Goal: Task Accomplishment & Management: Use online tool/utility

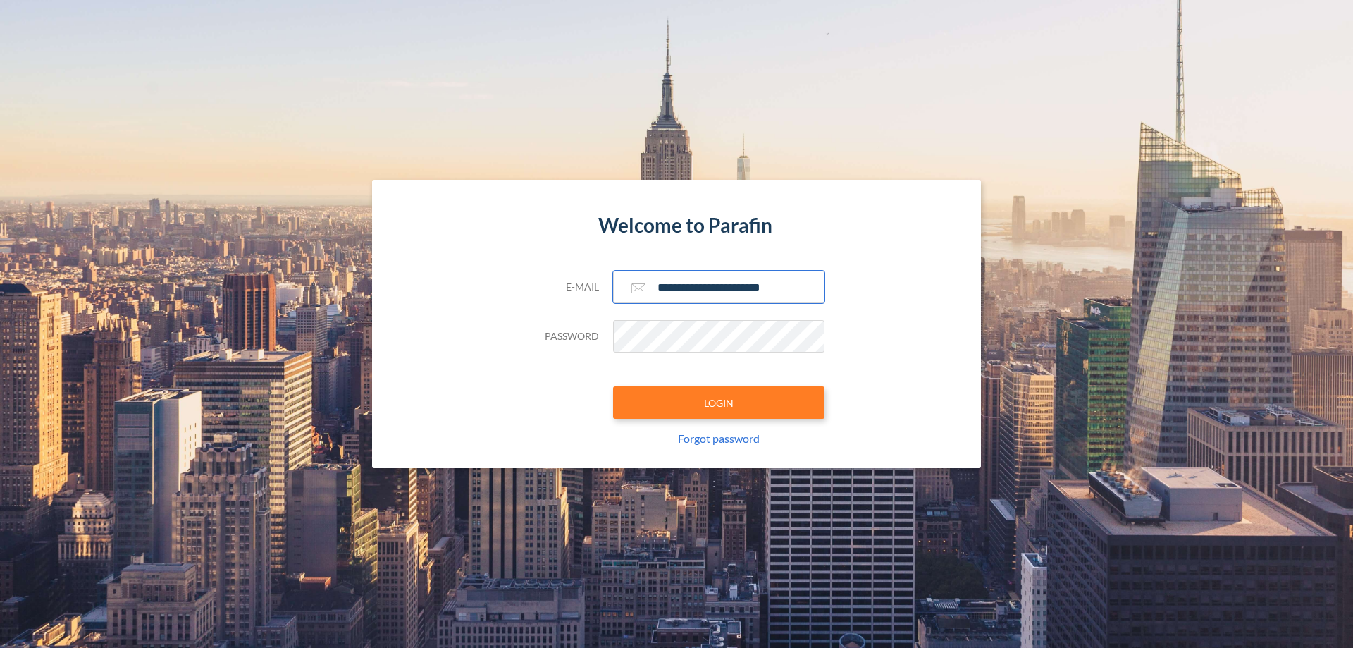
type input "**********"
click at [719, 402] on button "LOGIN" at bounding box center [718, 402] width 211 height 32
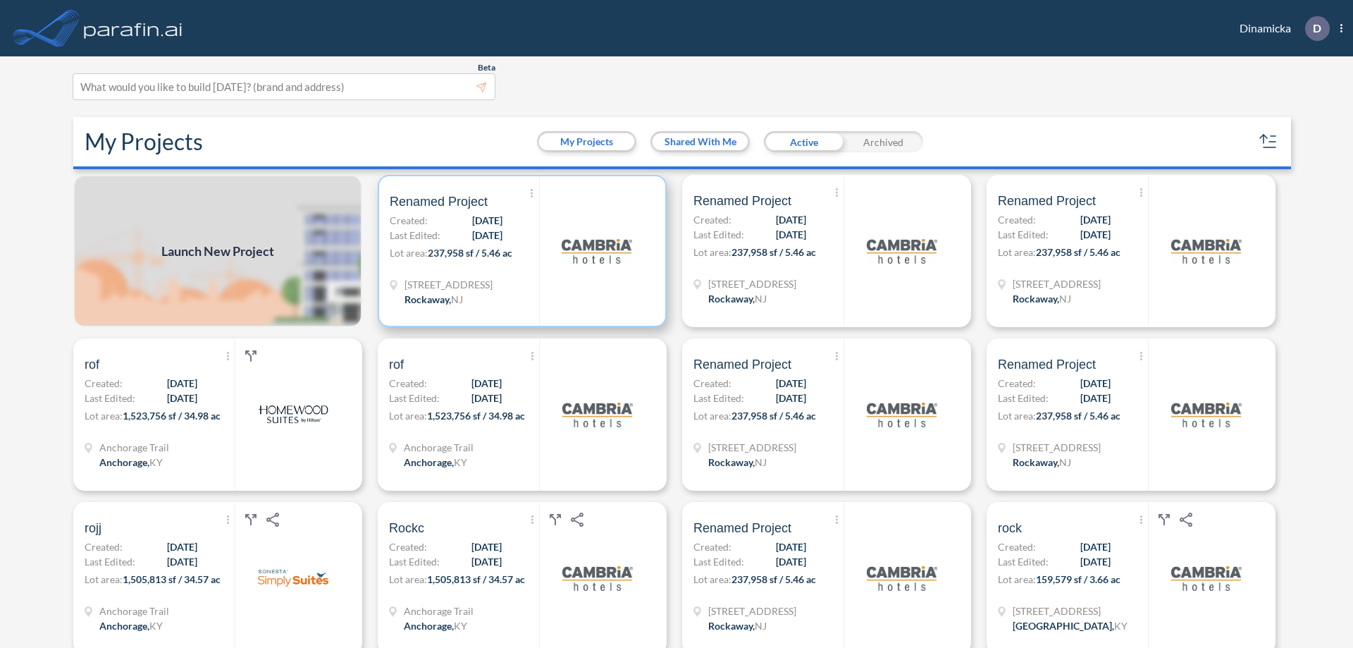
scroll to position [4, 0]
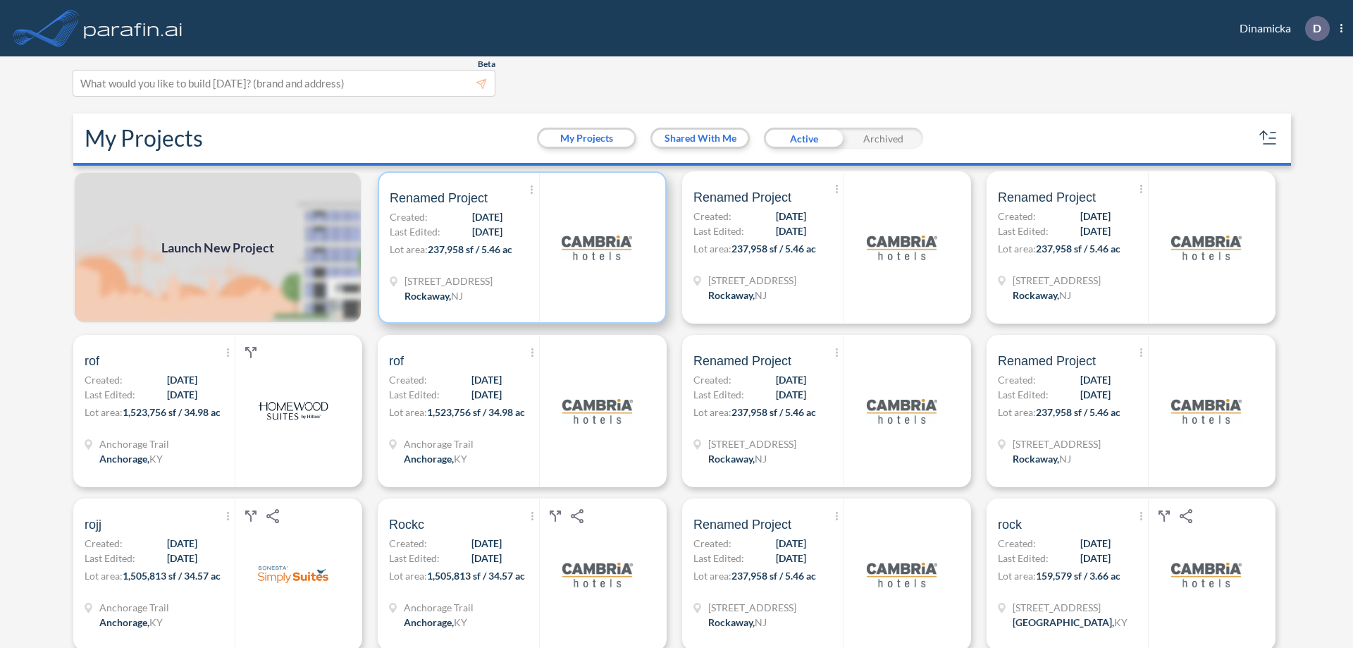
click at [519, 247] on p "Lot area: 237,958 sf / 5.46 ac" at bounding box center [464, 252] width 149 height 20
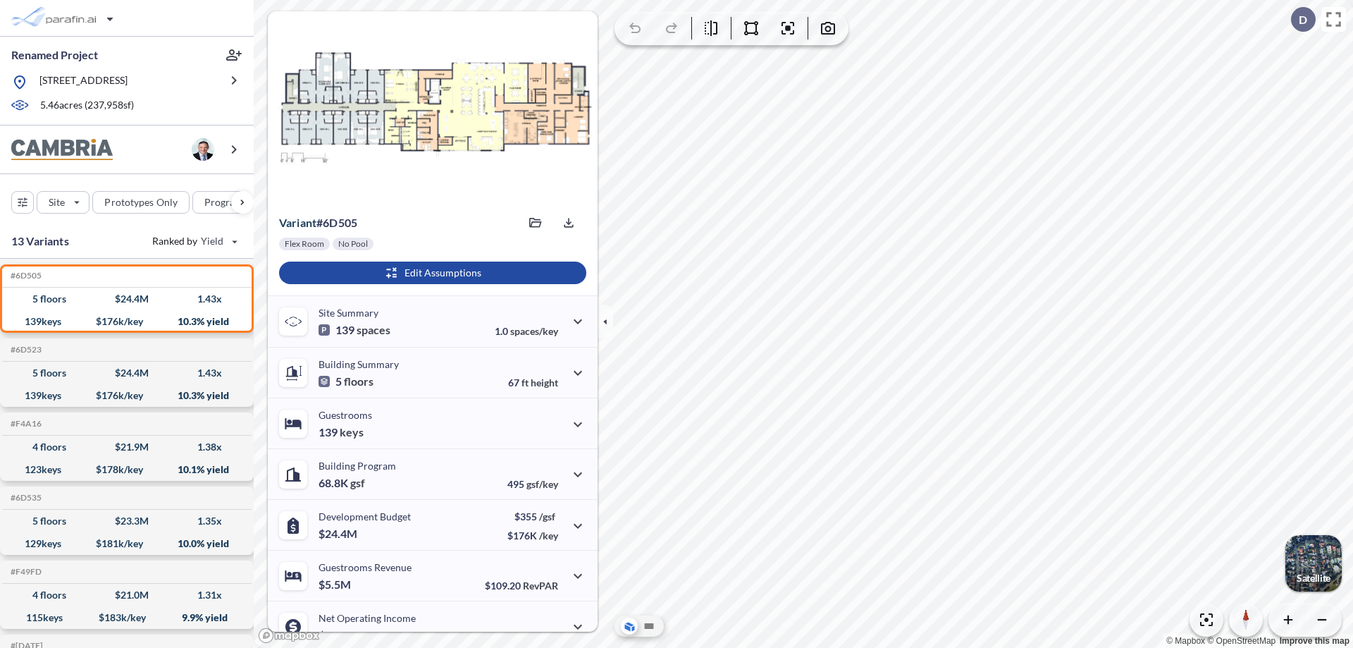
scroll to position [71, 0]
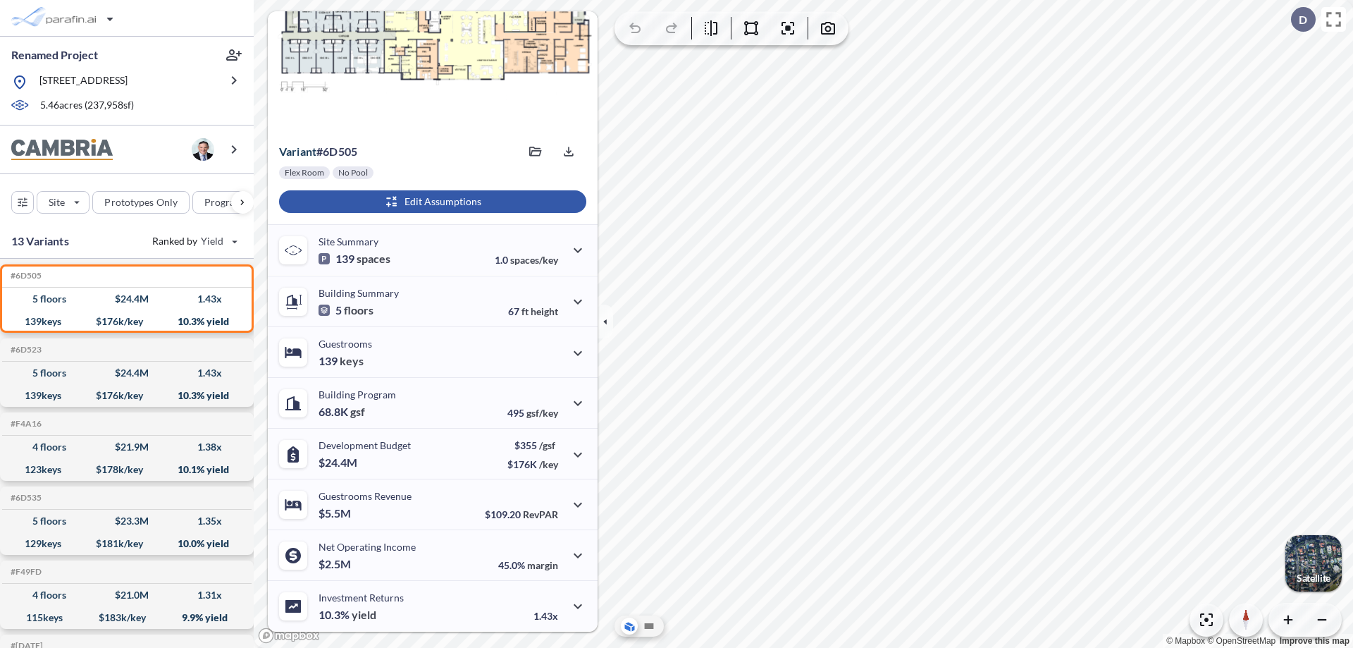
click at [431, 202] on div "button" at bounding box center [432, 201] width 307 height 23
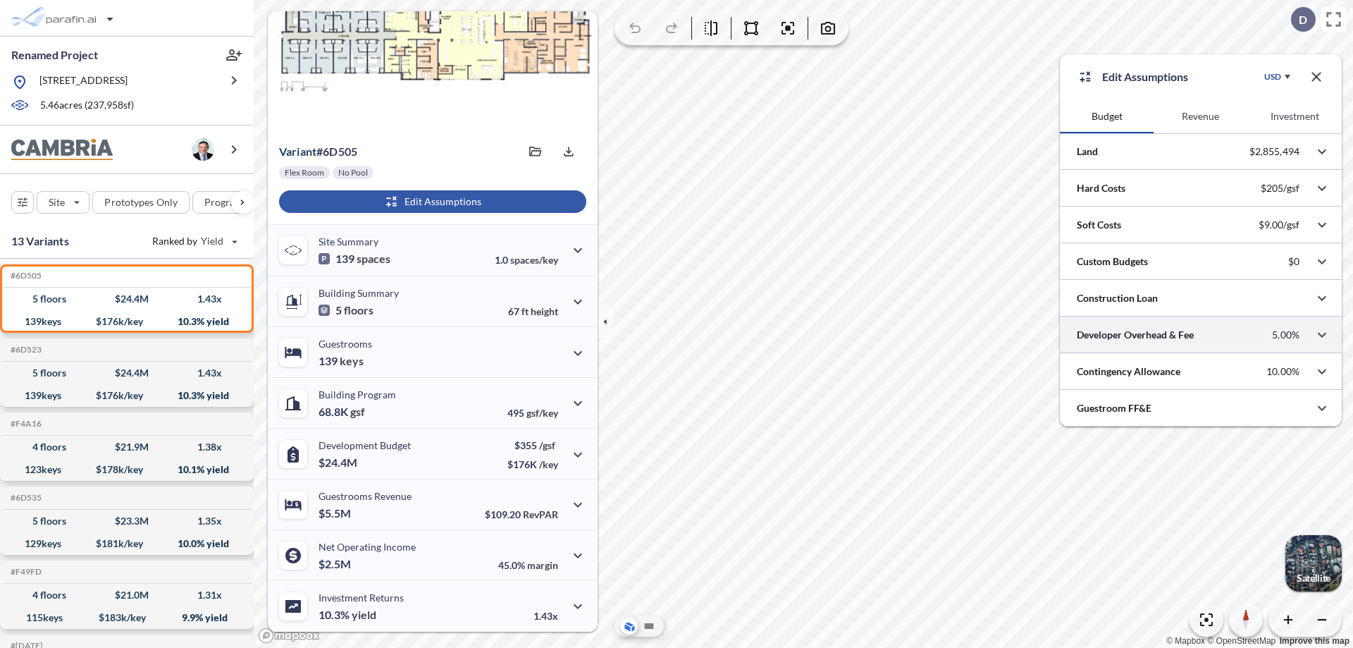
click at [1201, 335] on div at bounding box center [1201, 334] width 282 height 36
